Goal: Task Accomplishment & Management: Manage account settings

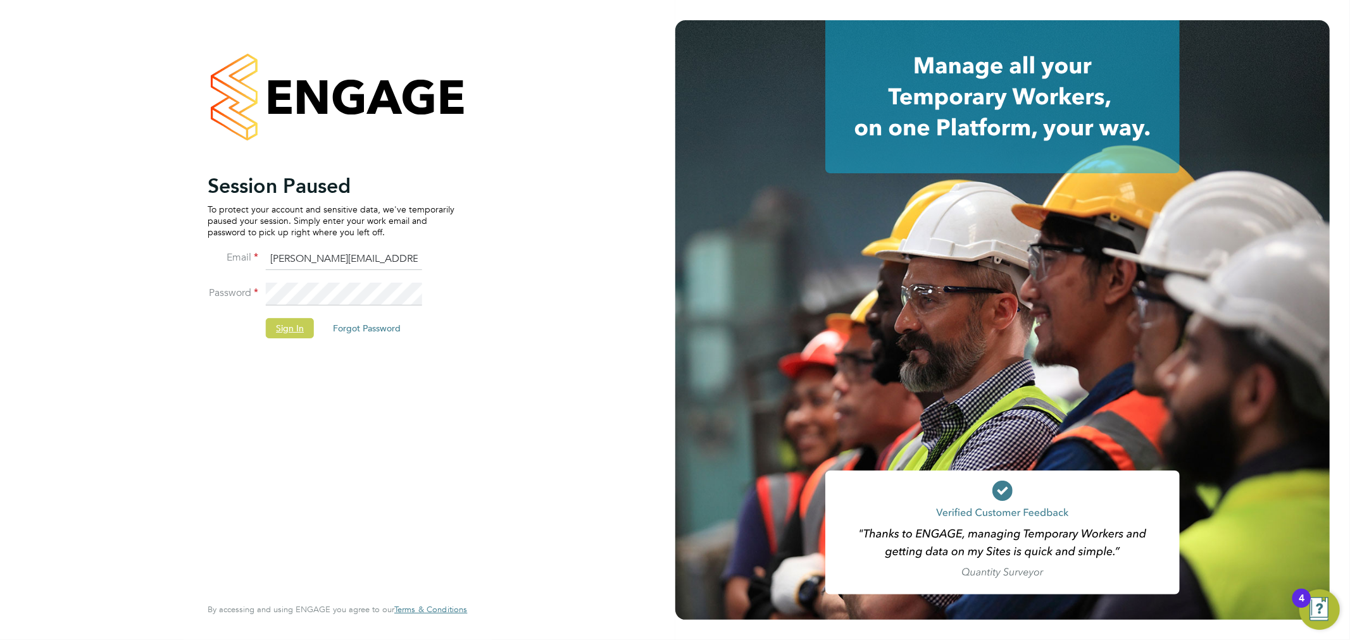
click at [302, 323] on button "Sign In" at bounding box center [290, 328] width 48 height 20
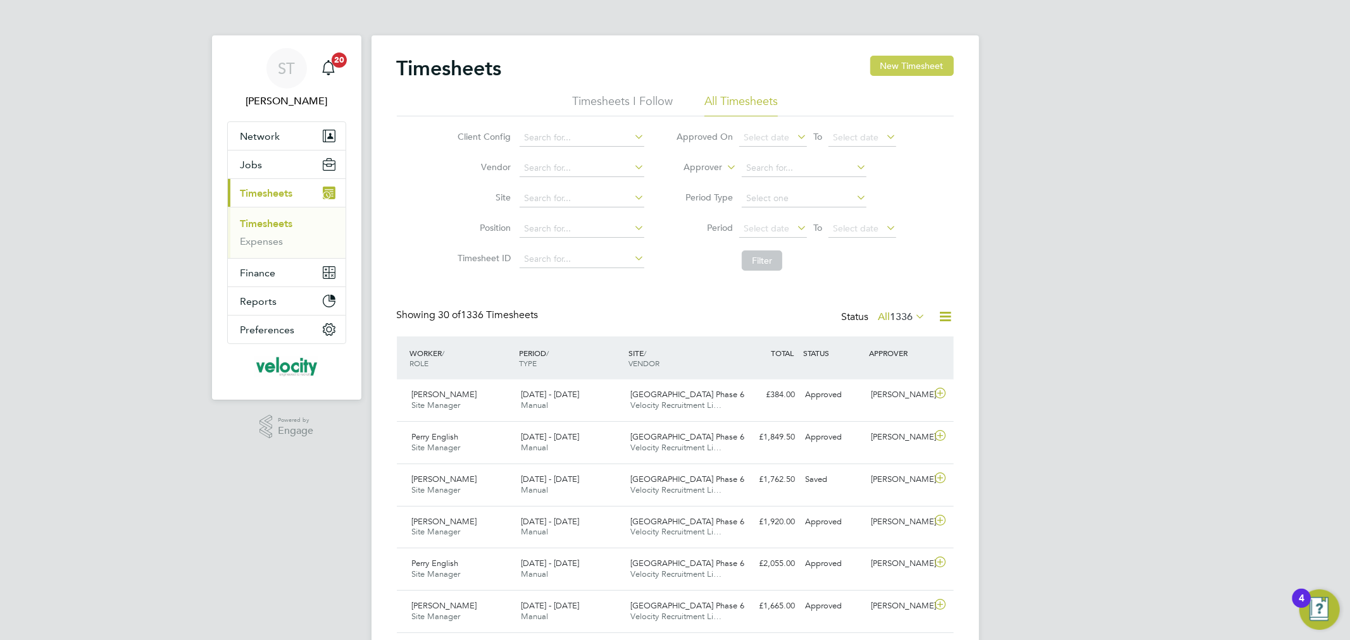
click at [926, 68] on button "New Timesheet" at bounding box center [912, 66] width 84 height 20
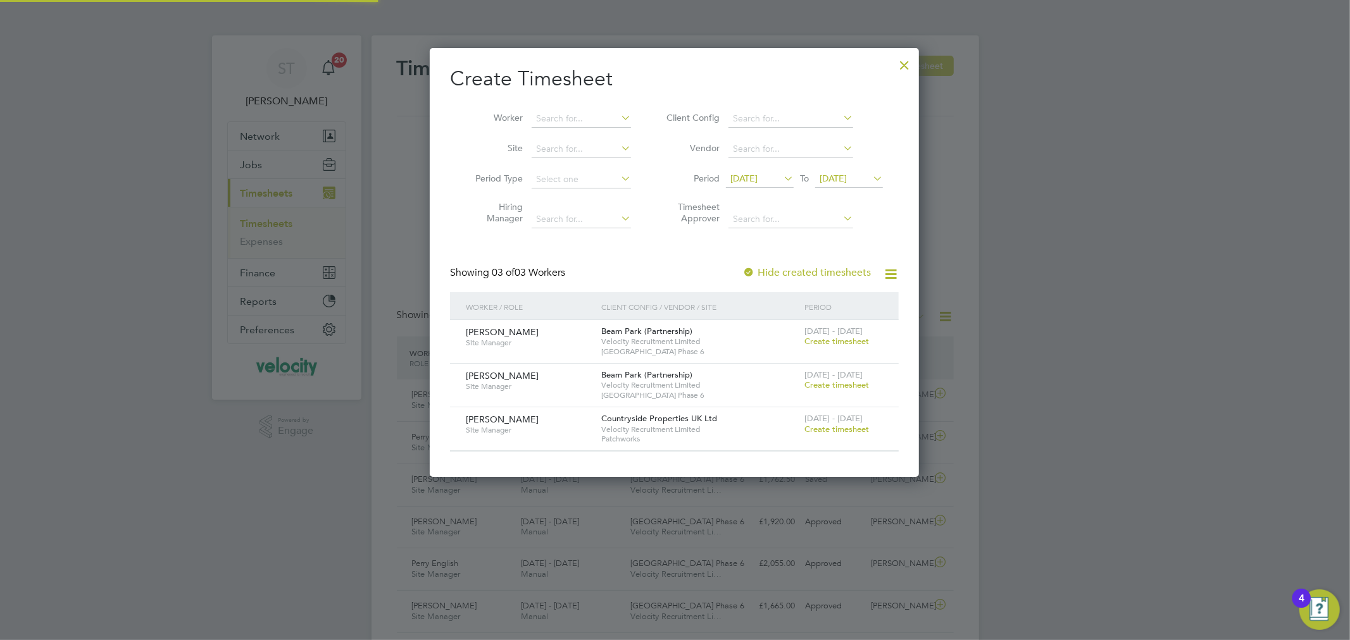
scroll to position [428, 490]
drag, startPoint x: 909, startPoint y: 59, endPoint x: 911, endPoint y: 302, distance: 243.0
click at [909, 59] on div at bounding box center [904, 62] width 23 height 23
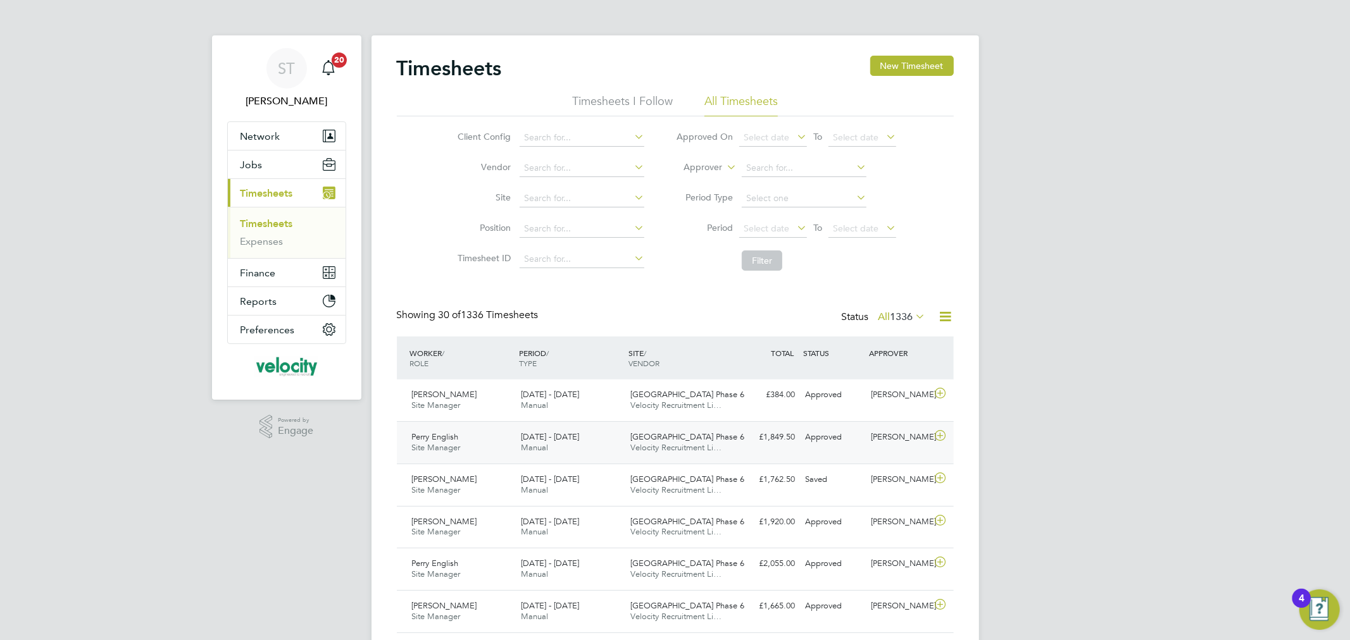
scroll to position [32, 110]
click at [254, 167] on span "Jobs" at bounding box center [251, 165] width 22 height 12
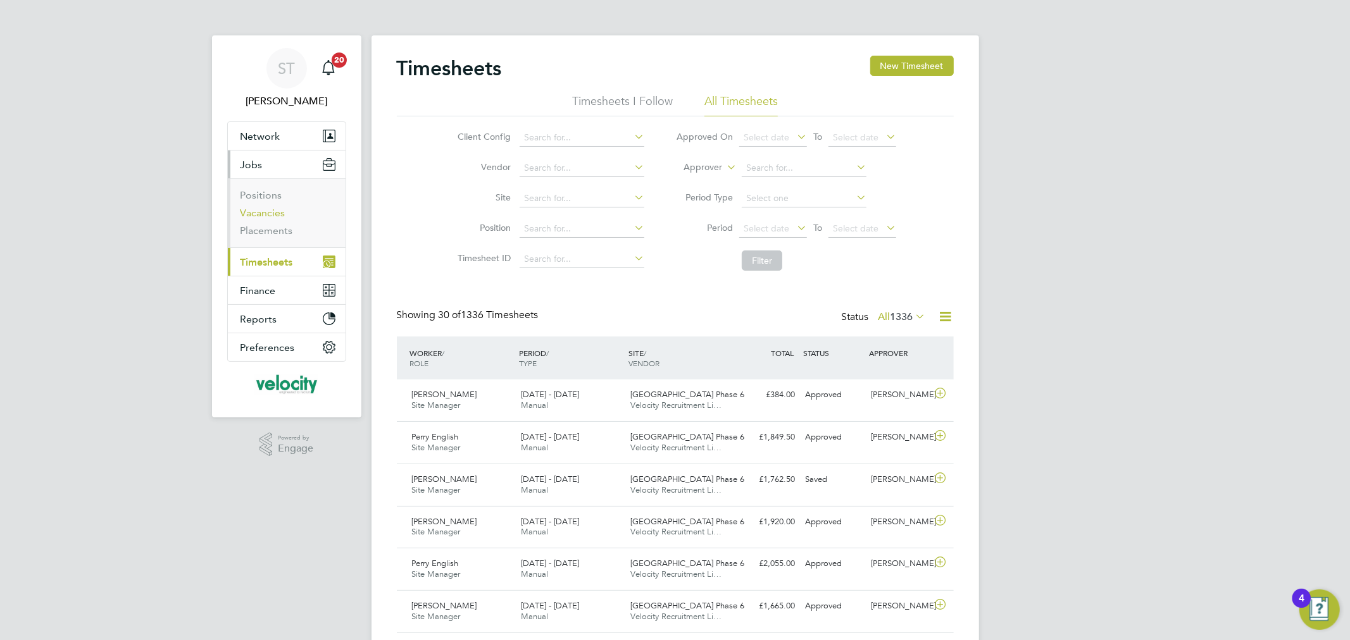
click at [274, 213] on link "Vacancies" at bounding box center [262, 213] width 45 height 12
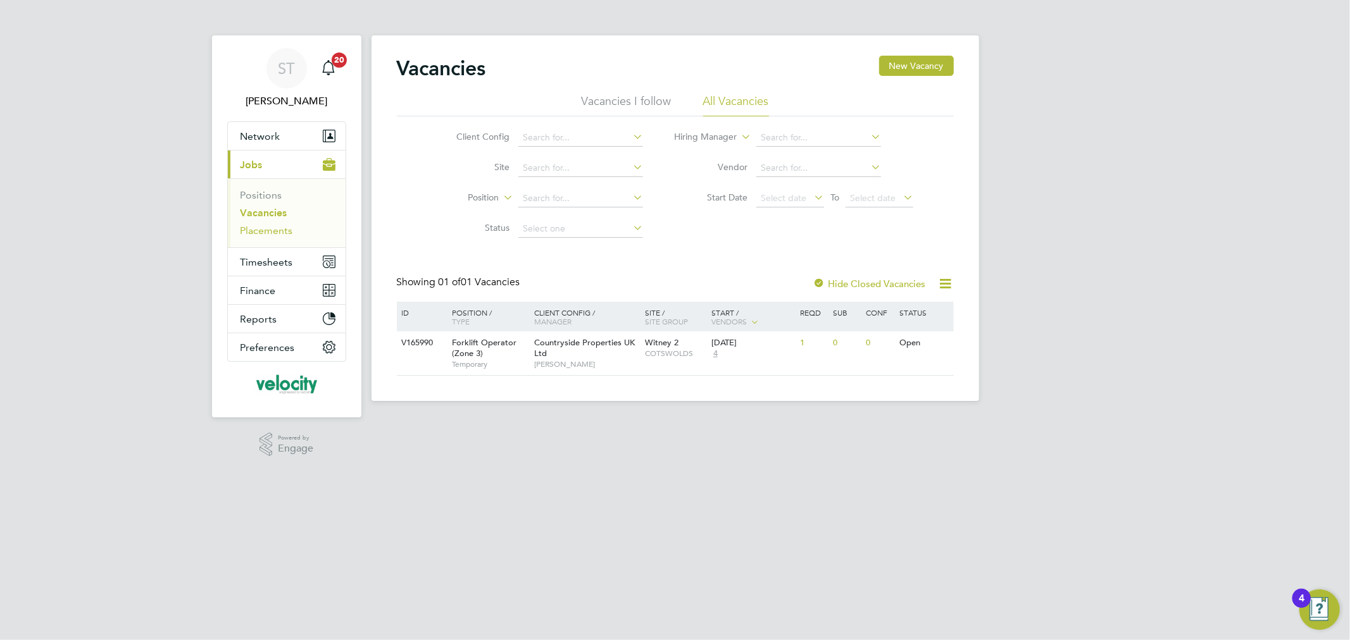
click at [270, 232] on link "Placements" at bounding box center [266, 231] width 53 height 12
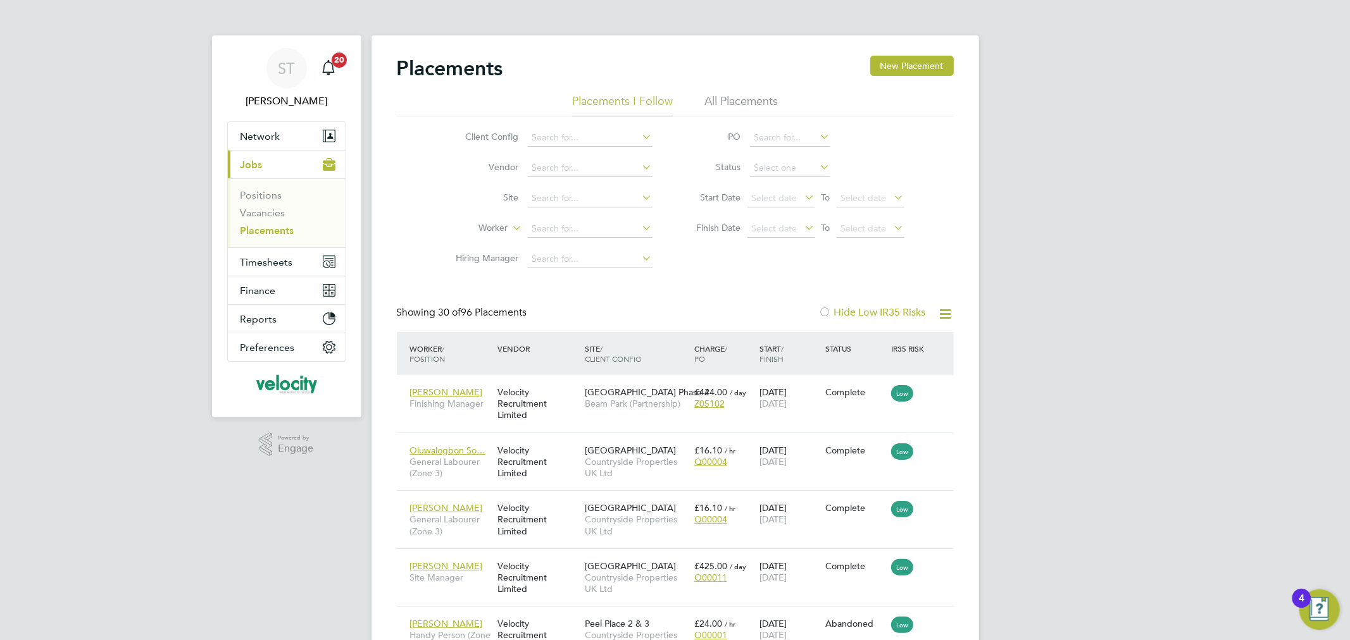
click at [756, 103] on li "All Placements" at bounding box center [740, 105] width 73 height 23
click at [773, 168] on input at bounding box center [790, 168] width 80 height 18
click at [781, 185] on li "Active" at bounding box center [790, 185] width 82 height 16
type input "Active"
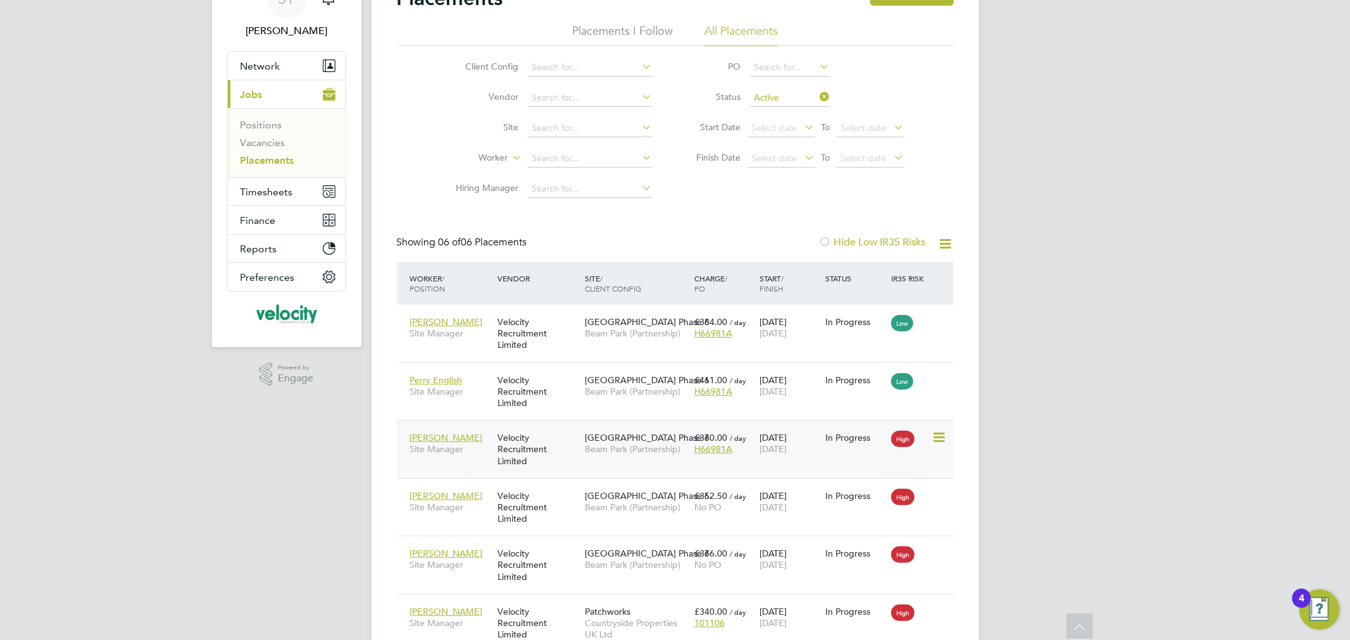
click at [855, 449] on div "In Progress" at bounding box center [855, 438] width 66 height 24
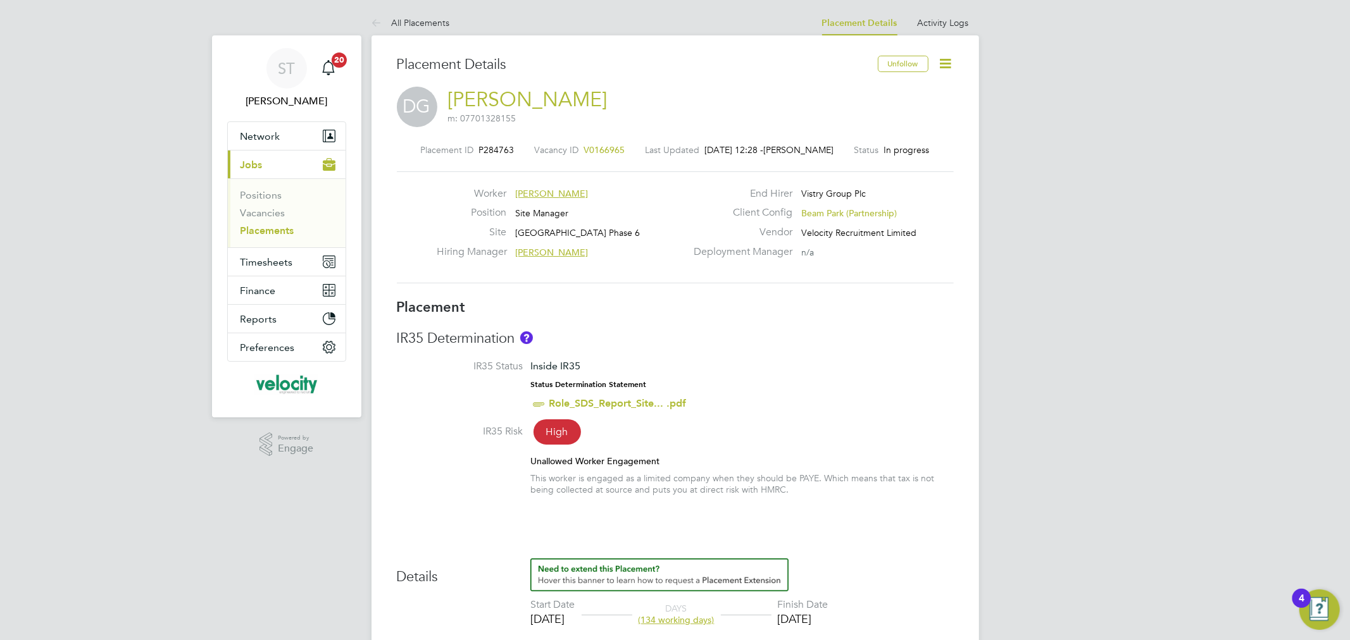
click at [946, 64] on icon at bounding box center [946, 64] width 16 height 16
click at [907, 90] on li "Edit Placement e" at bounding box center [904, 94] width 93 height 18
type input "[PERSON_NAME]"
type input "[DATE]"
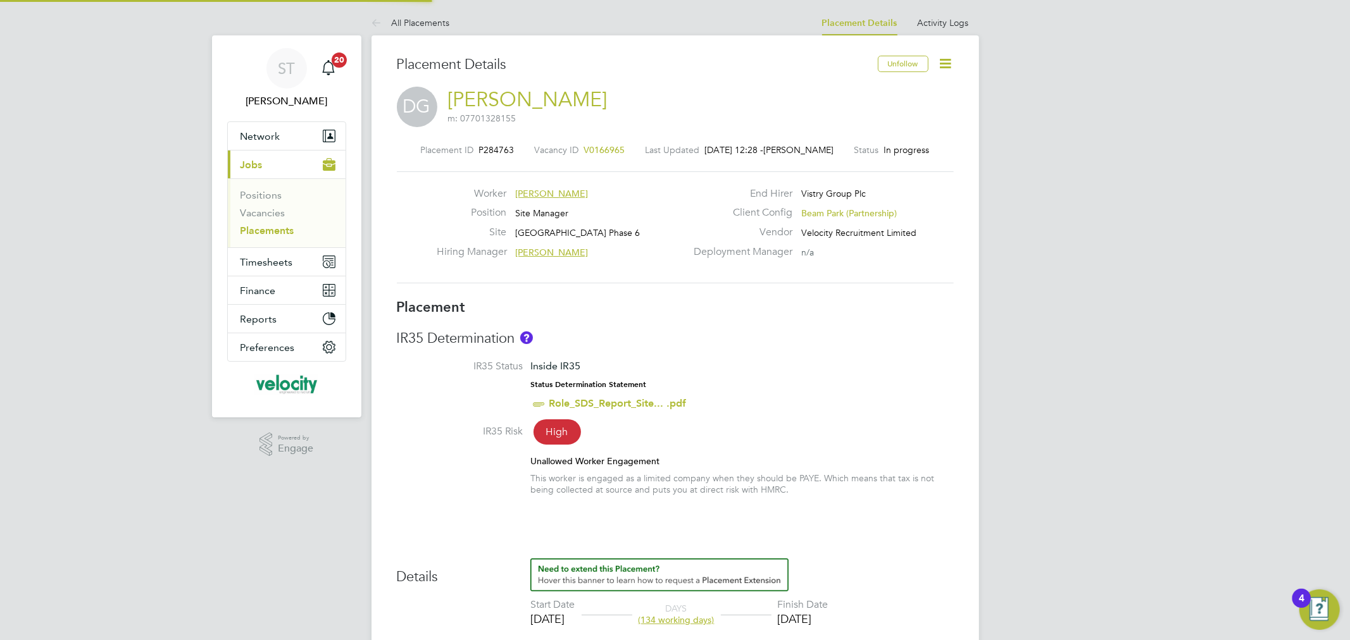
type input "[DATE]"
type input "08:00"
type input "18:00"
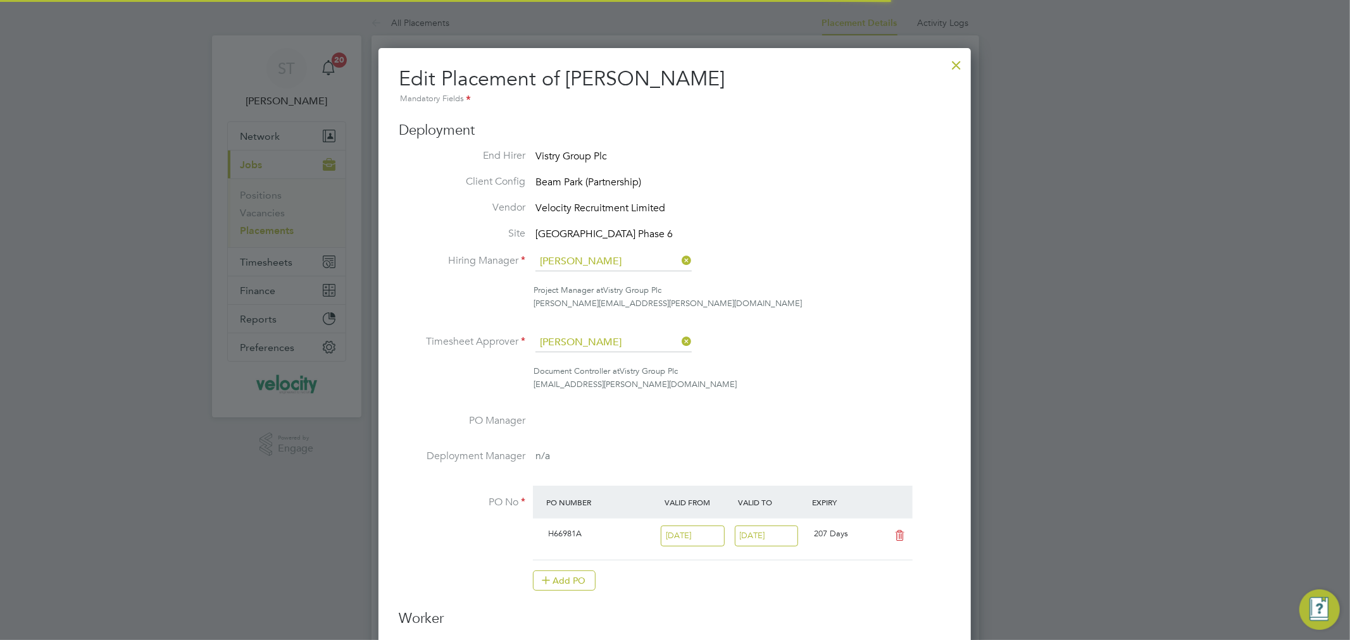
scroll to position [6, 6]
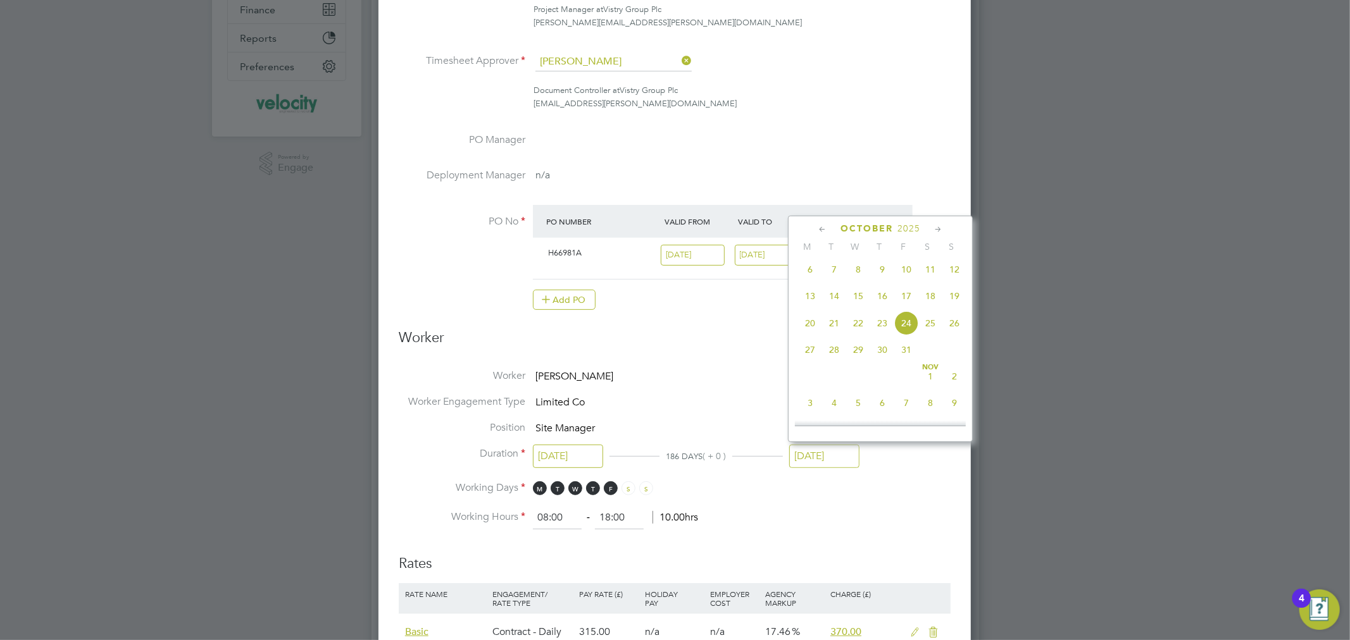
click at [811, 453] on input "[DATE]" at bounding box center [824, 456] width 70 height 23
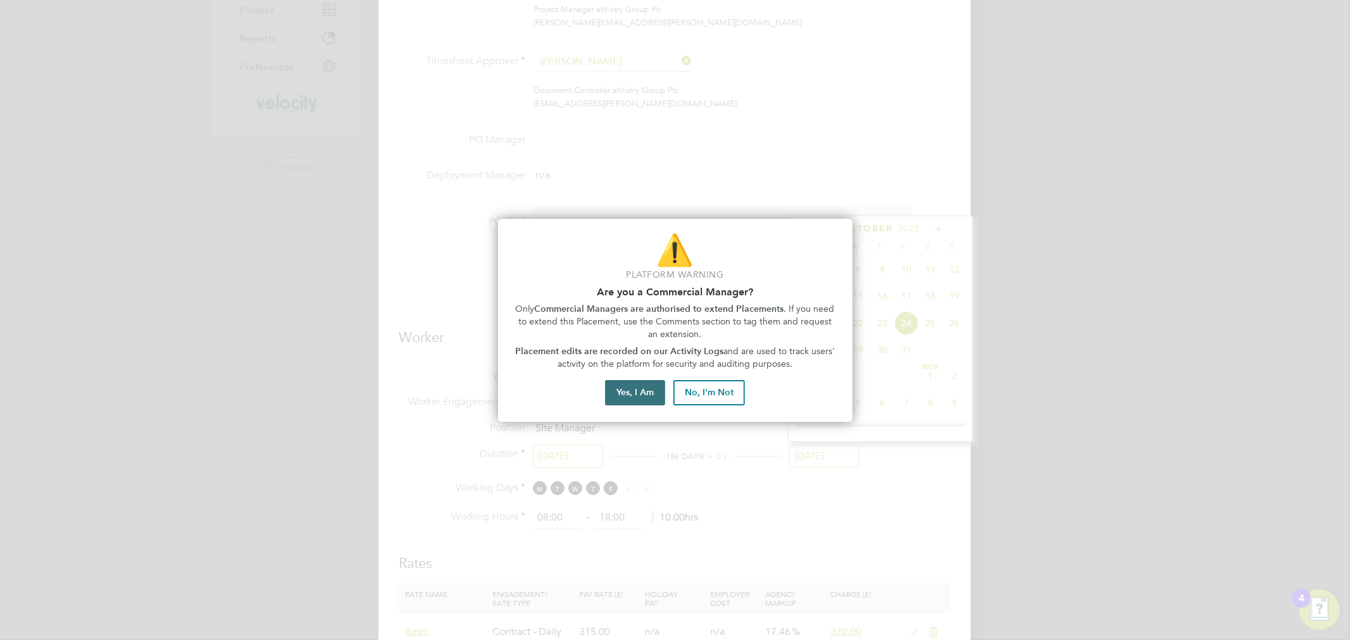
click at [640, 393] on button "Yes, I Am" at bounding box center [635, 392] width 60 height 25
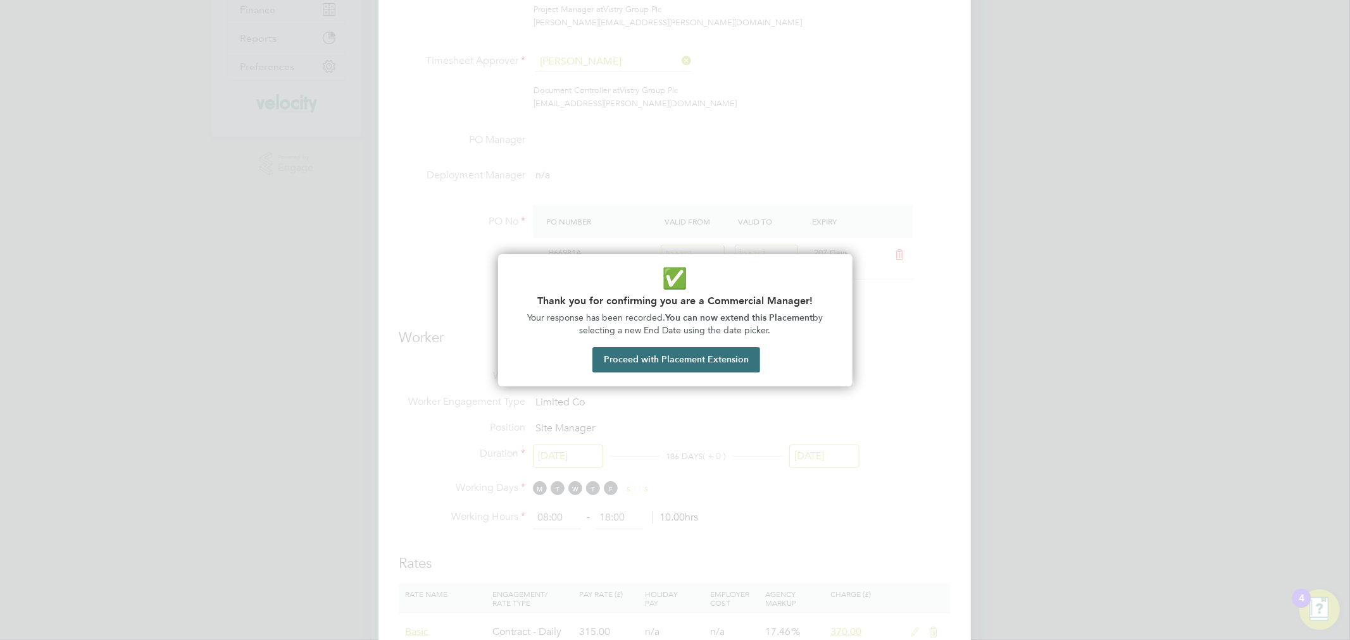
click at [658, 364] on button "Proceed with Placement Extension" at bounding box center [676, 359] width 168 height 25
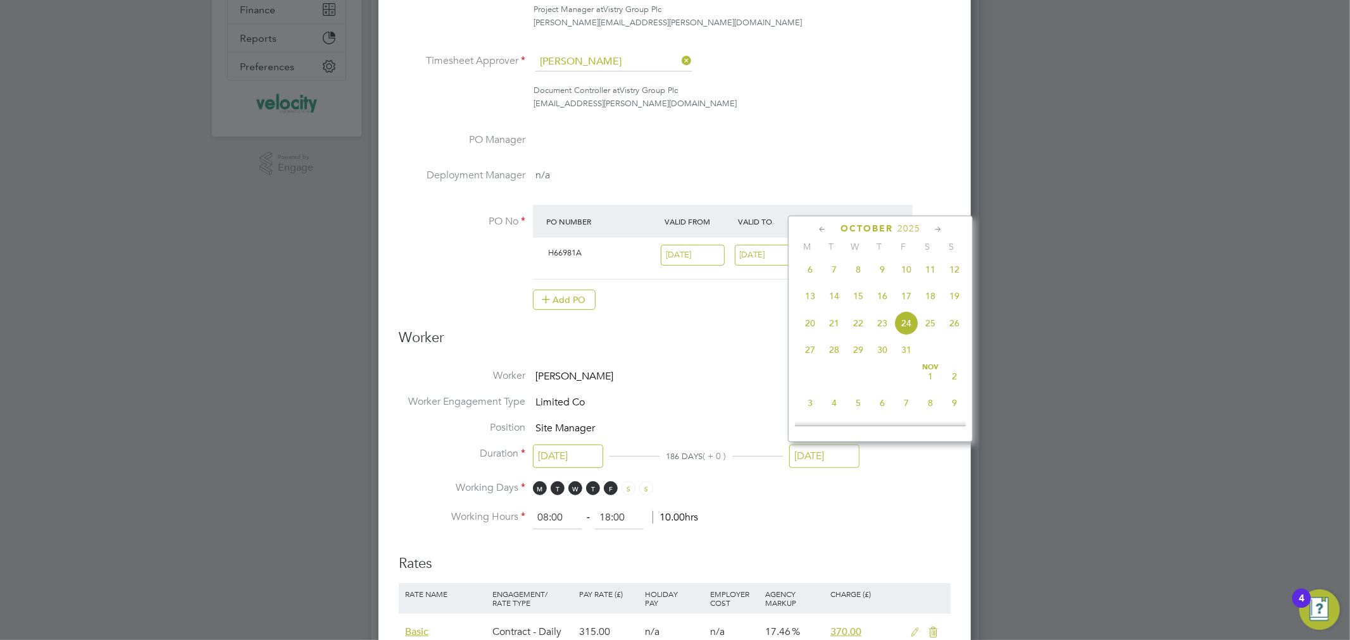
click at [824, 230] on icon at bounding box center [822, 230] width 12 height 14
click at [862, 299] on span "6" at bounding box center [858, 301] width 24 height 24
type input "[DATE]"
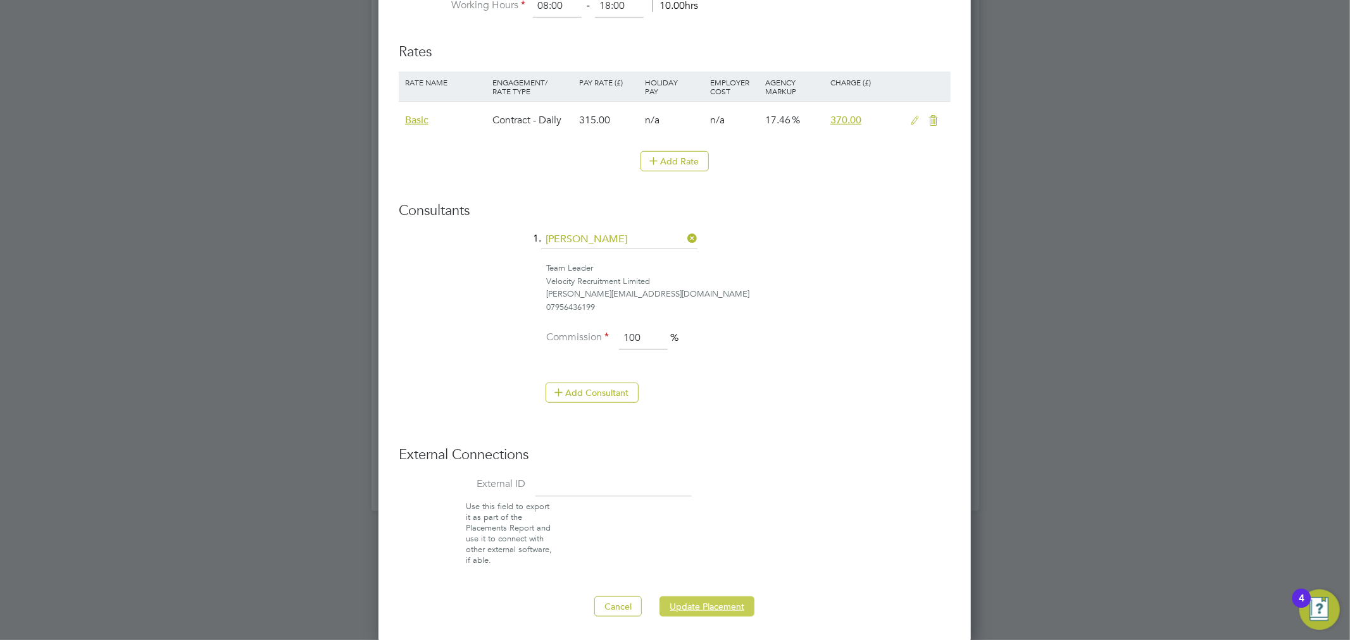
click at [699, 604] on button "Update Placement" at bounding box center [706, 607] width 95 height 20
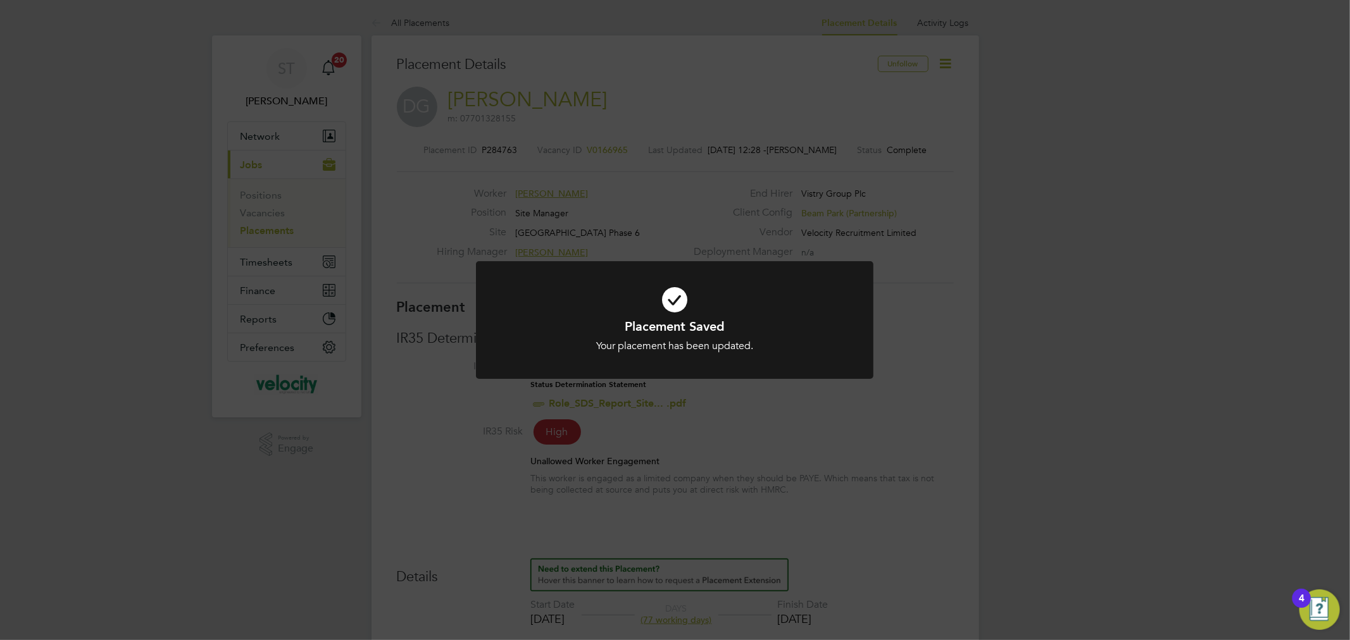
click at [1034, 326] on div "Placement Saved Your placement has been updated. Cancel Okay" at bounding box center [675, 320] width 1350 height 640
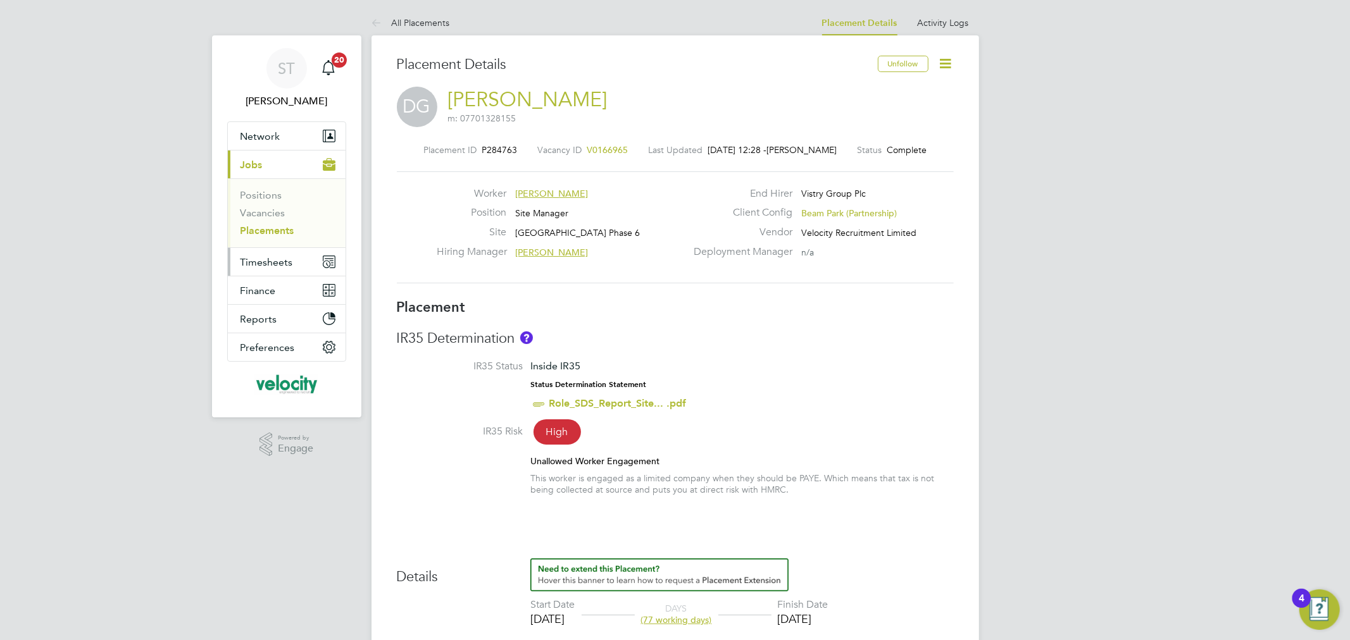
click at [286, 257] on span "Timesheets" at bounding box center [266, 262] width 53 height 12
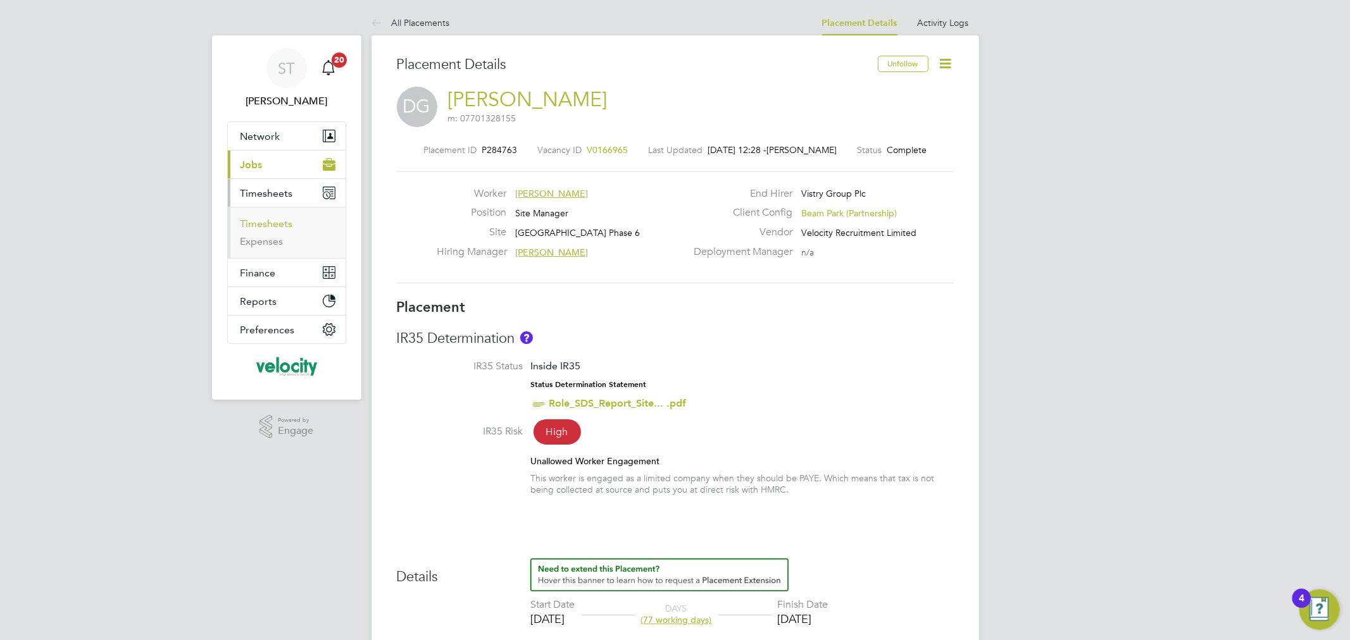
click at [275, 228] on link "Timesheets" at bounding box center [266, 224] width 53 height 12
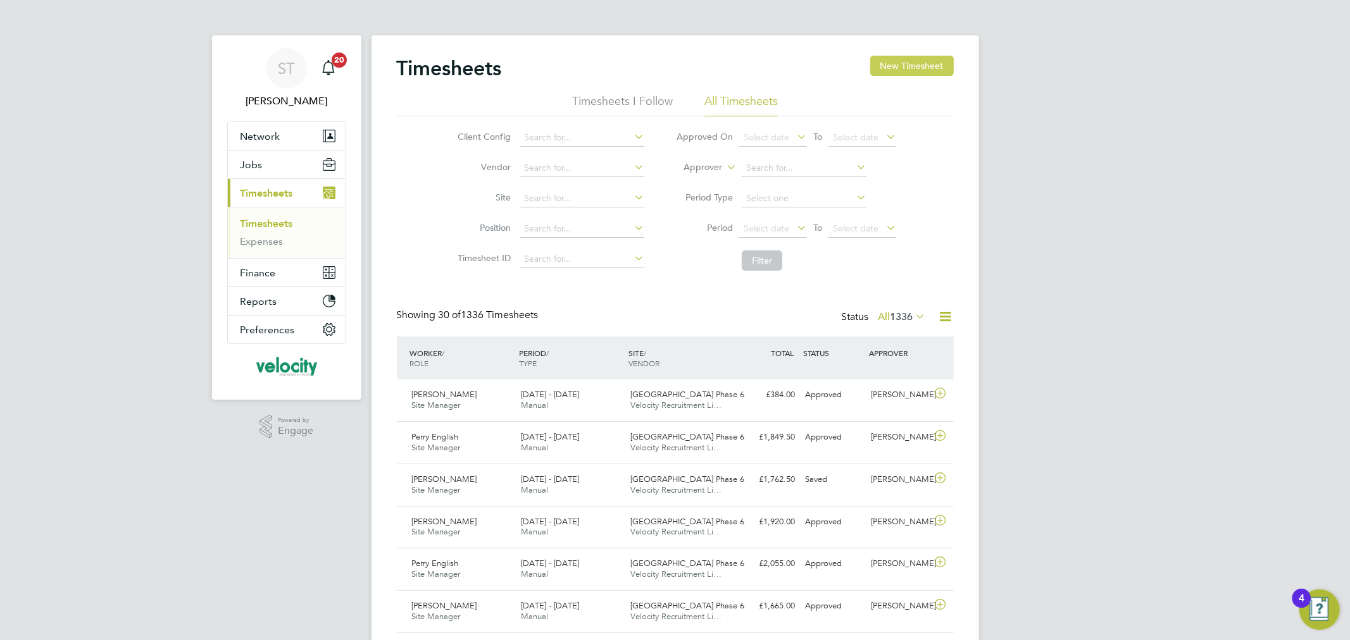
click at [900, 75] on button "New Timesheet" at bounding box center [912, 66] width 84 height 20
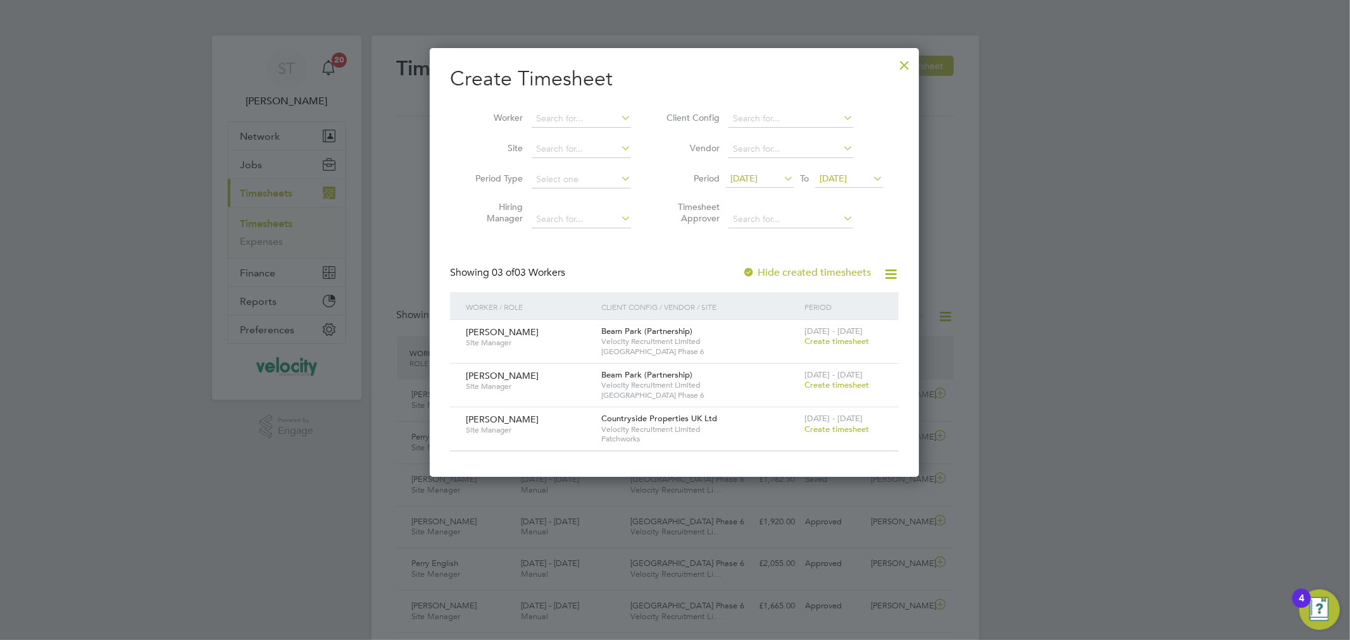
click at [898, 70] on div at bounding box center [904, 62] width 23 height 23
